Goal: Transaction & Acquisition: Purchase product/service

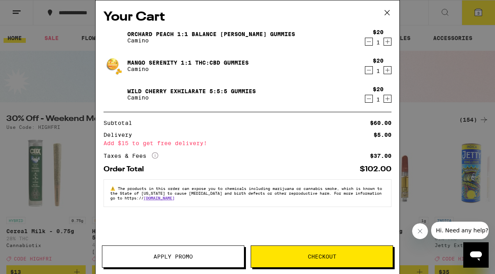
click at [370, 98] on icon "Decrement" at bounding box center [369, 99] width 7 height 10
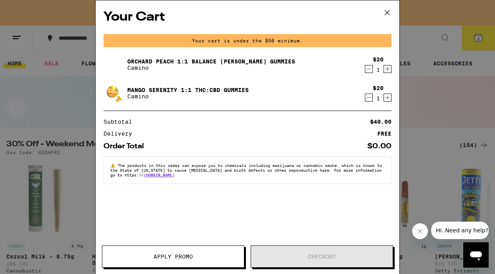
click at [368, 69] on icon "Decrement" at bounding box center [369, 69] width 7 height 10
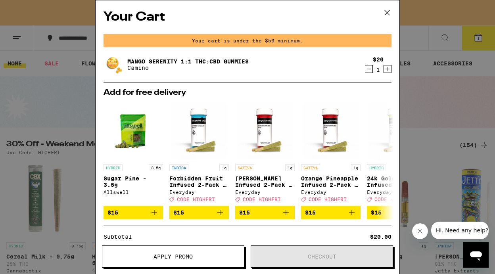
click at [368, 69] on icon "Decrement" at bounding box center [369, 69] width 7 height 10
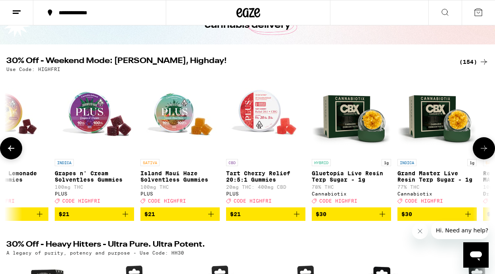
scroll to position [58, 0]
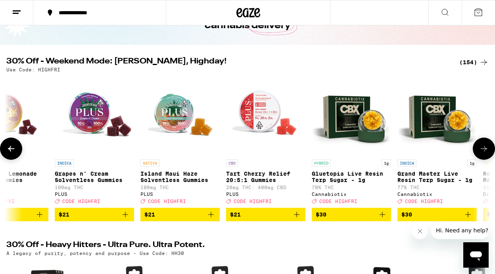
click at [297, 220] on icon "Add to bag" at bounding box center [297, 215] width 10 height 10
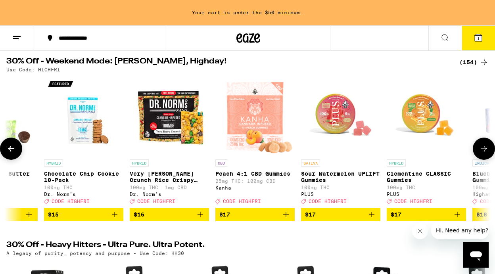
scroll to position [0, 5197]
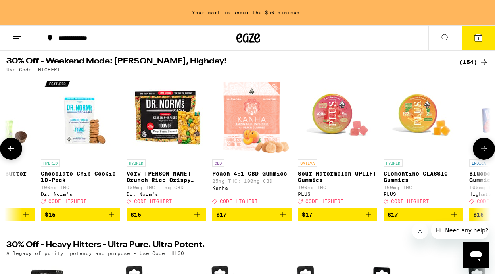
click at [314, 179] on p "Sour Watermelon UPLIFT Gummies" at bounding box center [337, 177] width 79 height 13
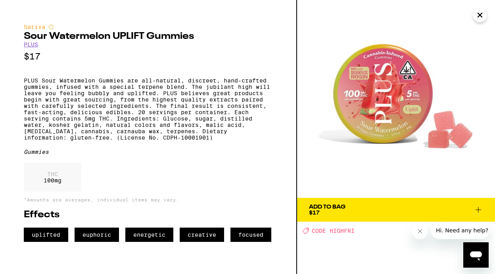
click at [480, 17] on icon "Close" at bounding box center [481, 15] width 10 height 12
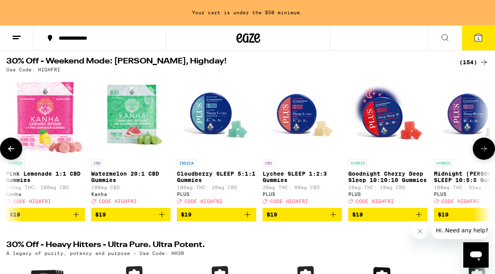
scroll to position [0, 7225]
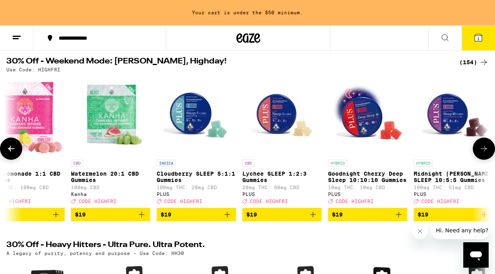
click at [349, 180] on p "Goodnight Cherry Deep Sleep 10:10:10 Gummies" at bounding box center [367, 177] width 79 height 13
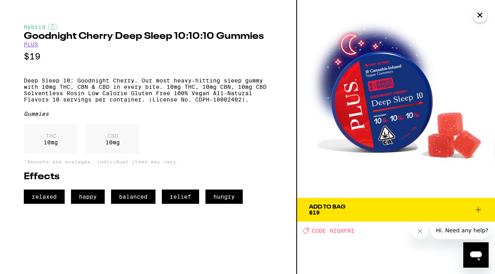
click at [478, 12] on icon "Close" at bounding box center [481, 15] width 10 height 12
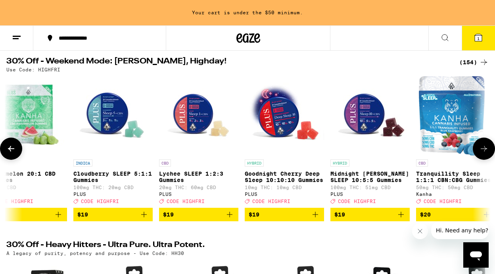
scroll to position [0, 7308]
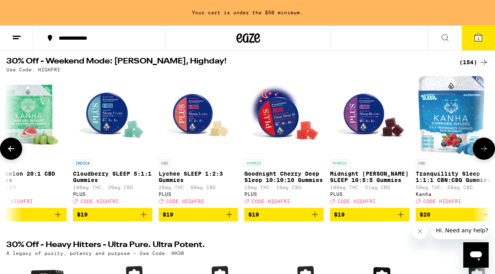
click at [364, 178] on p "Midnight [PERSON_NAME] SLEEP 10:5:5 Gummies" at bounding box center [369, 177] width 79 height 13
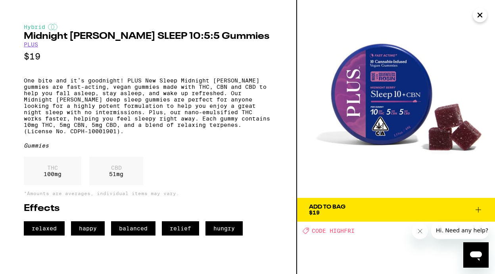
click at [479, 14] on icon "Close" at bounding box center [480, 15] width 4 height 4
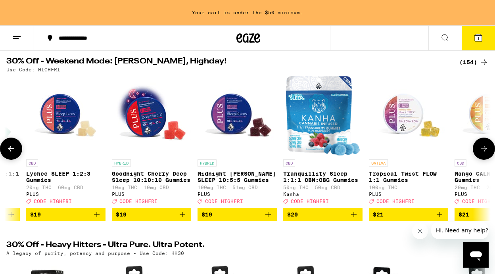
scroll to position [0, 7444]
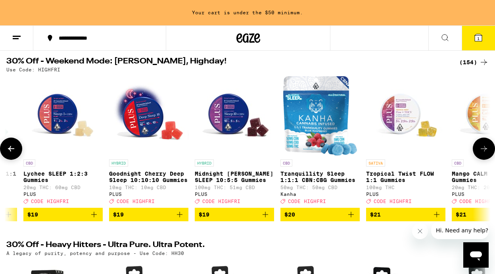
click at [384, 176] on p "Tropical Twist FLOW 1:1 Gummies" at bounding box center [405, 177] width 79 height 13
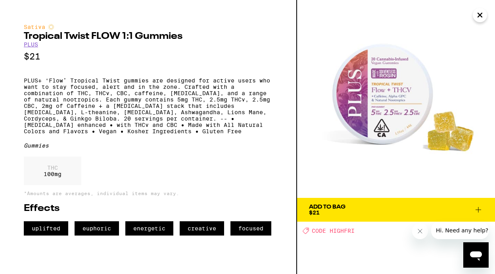
click at [475, 211] on icon at bounding box center [479, 210] width 10 height 10
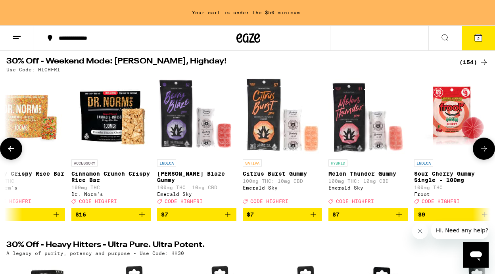
scroll to position [0, 1222]
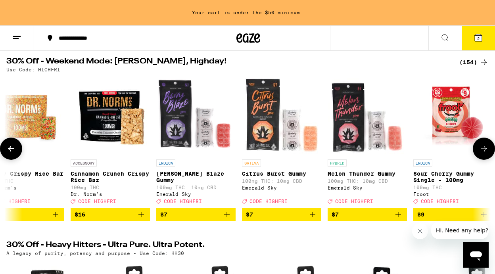
click at [228, 218] on icon "Add to bag" at bounding box center [227, 215] width 6 height 6
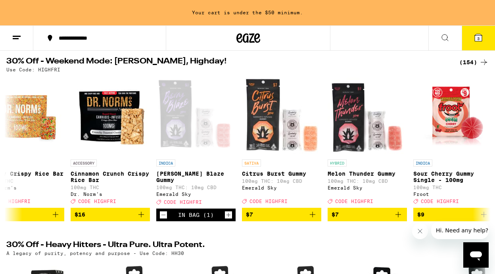
click at [470, 41] on button "3" at bounding box center [478, 38] width 33 height 25
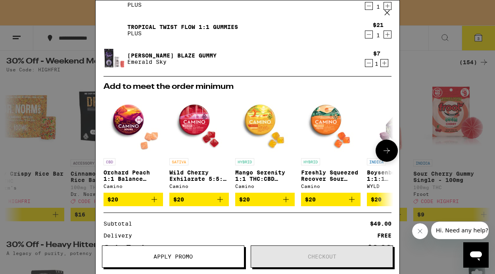
scroll to position [63, 0]
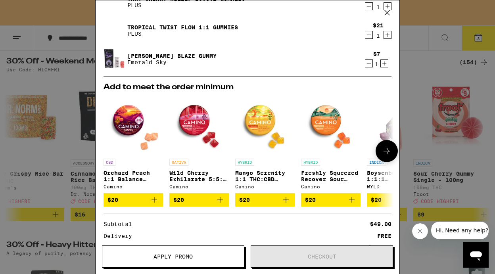
click at [353, 202] on icon "Add to bag" at bounding box center [352, 200] width 6 height 6
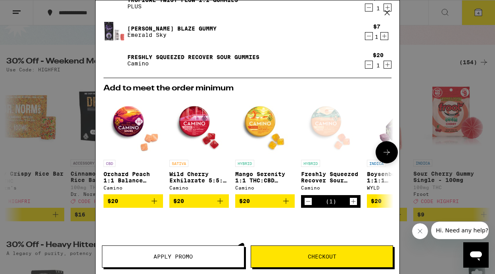
scroll to position [35, 0]
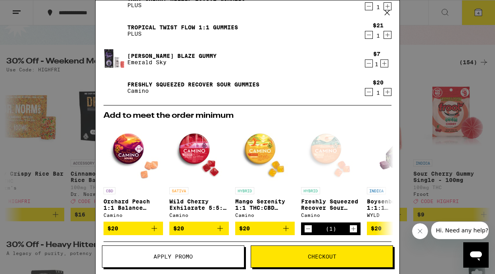
click at [368, 64] on icon "Decrement" at bounding box center [369, 64] width 7 height 10
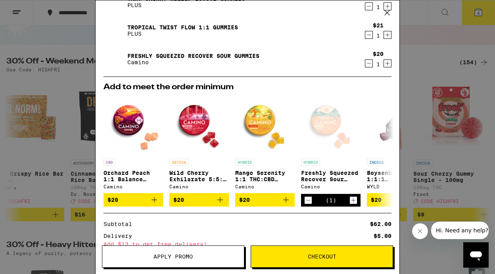
click at [156, 260] on span "Apply Promo" at bounding box center [173, 257] width 39 height 6
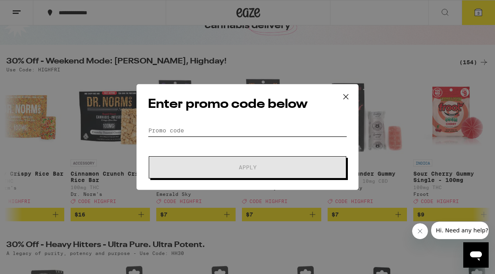
click at [151, 129] on input "Promo Code" at bounding box center [247, 131] width 199 height 12
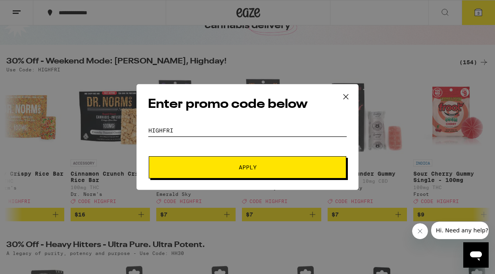
type input "highfri"
click at [246, 167] on span "Apply" at bounding box center [248, 168] width 18 height 6
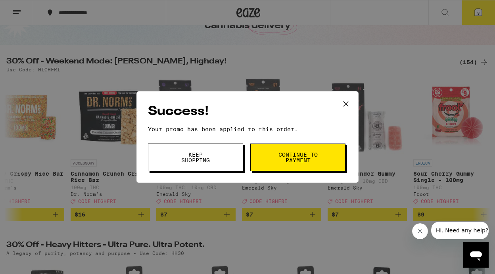
click at [277, 158] on button "Continue to payment" at bounding box center [298, 158] width 95 height 28
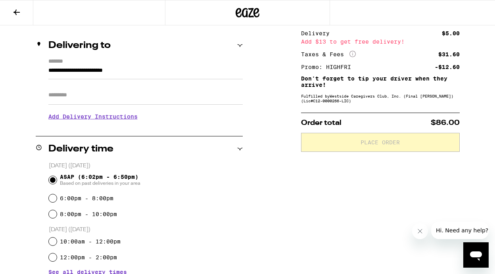
scroll to position [88, 0]
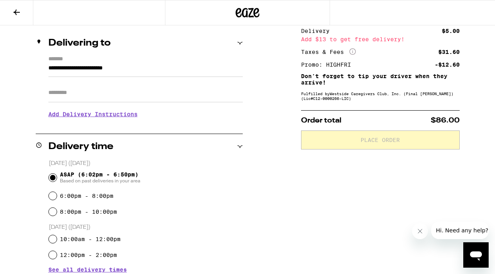
click at [19, 8] on icon at bounding box center [17, 13] width 10 height 10
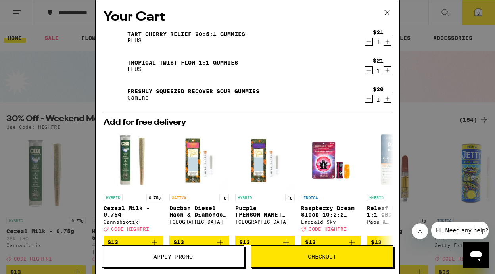
click at [386, 42] on icon "Increment" at bounding box center [387, 42] width 7 height 10
click at [175, 261] on button "Apply Promo" at bounding box center [173, 257] width 143 height 22
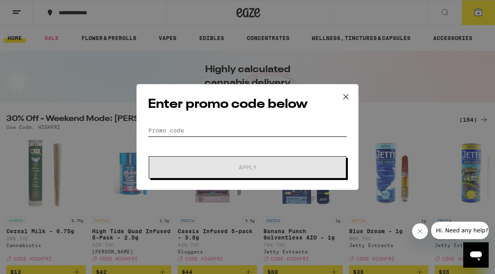
click at [167, 129] on input "Promo Code" at bounding box center [247, 131] width 199 height 12
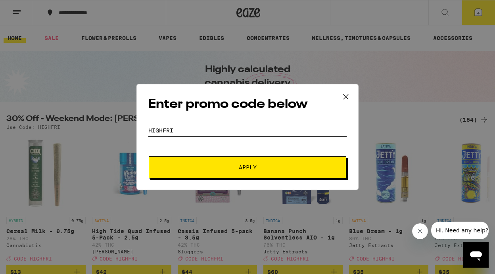
type input "highfri"
click at [197, 171] on button "Apply" at bounding box center [248, 167] width 198 height 22
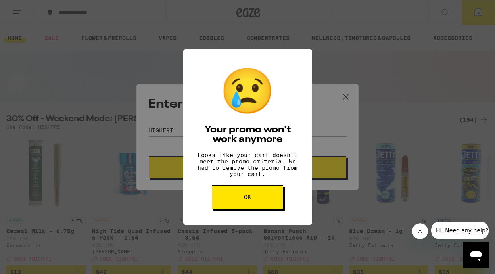
click at [260, 202] on button "OK" at bounding box center [247, 197] width 71 height 24
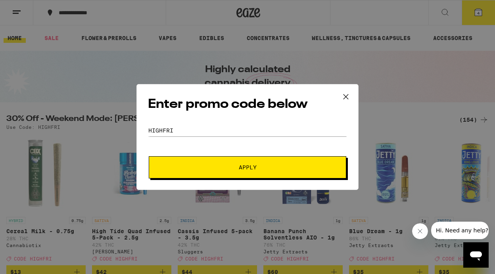
click at [252, 164] on button "Apply" at bounding box center [248, 167] width 198 height 22
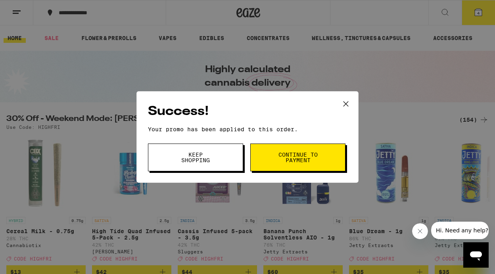
click at [266, 155] on button "Continue to payment" at bounding box center [298, 158] width 95 height 28
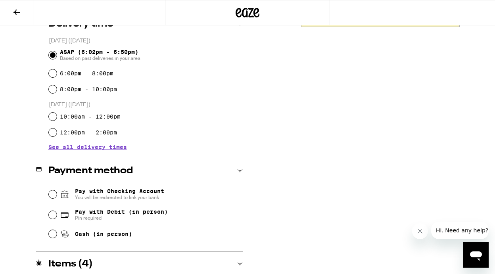
scroll to position [213, 0]
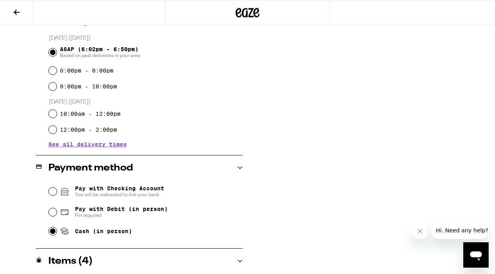
click at [55, 233] on input "Cash (in person)" at bounding box center [53, 231] width 8 height 8
radio input "true"
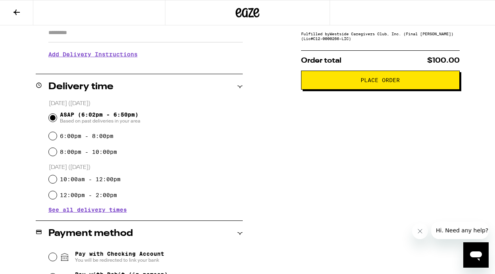
scroll to position [114, 0]
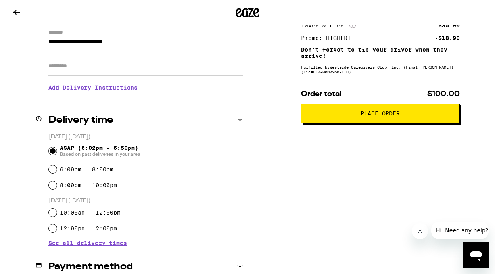
click at [351, 115] on span "Place Order" at bounding box center [380, 114] width 145 height 6
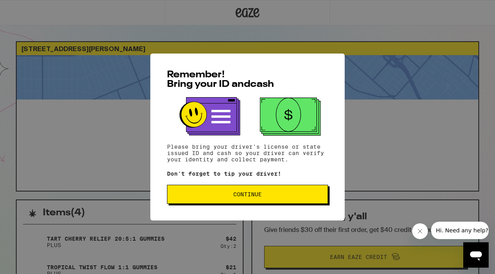
click at [222, 195] on span "Continue" at bounding box center [248, 195] width 148 height 6
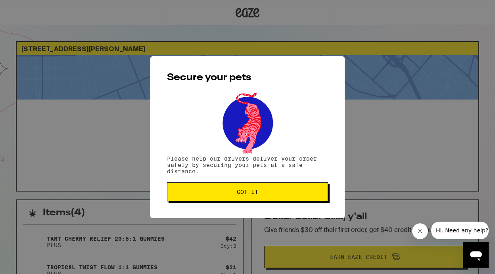
click at [222, 195] on span "Got it" at bounding box center [248, 192] width 148 height 6
